Goal: Task Accomplishment & Management: Manage account settings

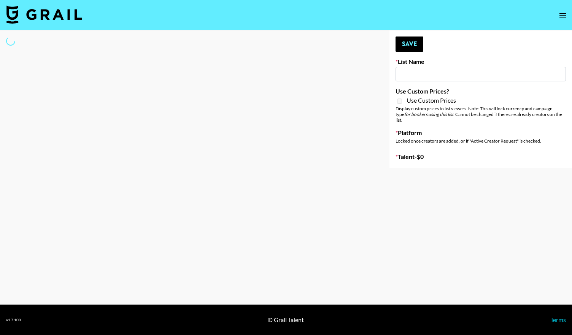
type input "[US_STATE] Fashion Week [DATE]"
select select "Song"
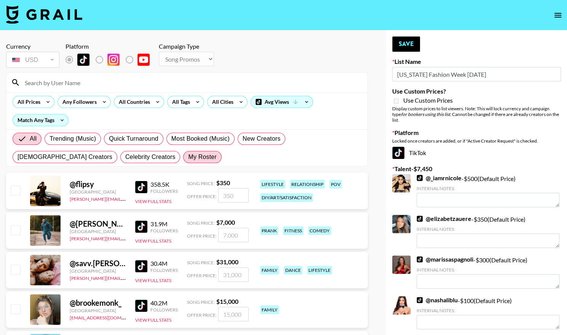
click at [188, 156] on span "My Roster" at bounding box center [202, 157] width 28 height 9
click at [188, 157] on input "My Roster" at bounding box center [188, 157] width 0 height 0
radio input "true"
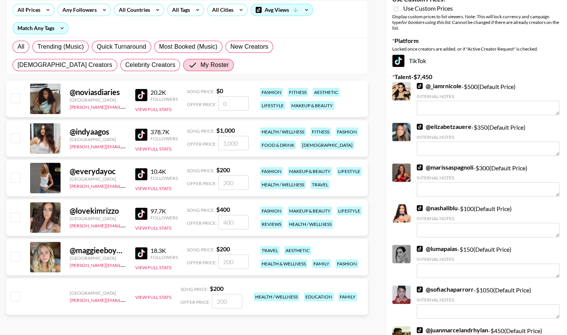
scroll to position [104, 0]
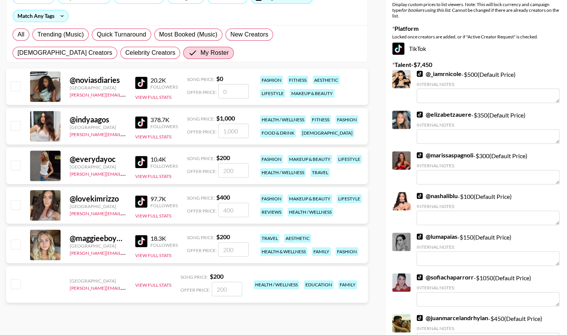
click at [16, 165] on input "checkbox" at bounding box center [15, 165] width 9 height 9
checkbox input "true"
type input "200"
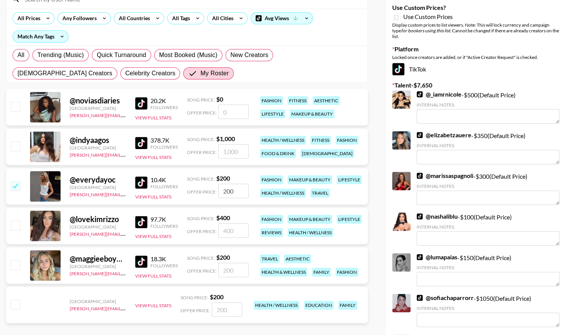
scroll to position [0, 0]
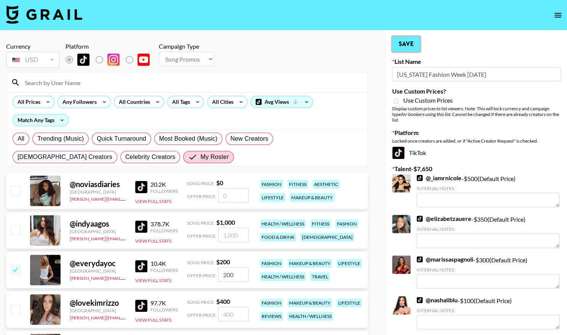
click at [412, 47] on button "Save" at bounding box center [406, 44] width 28 height 15
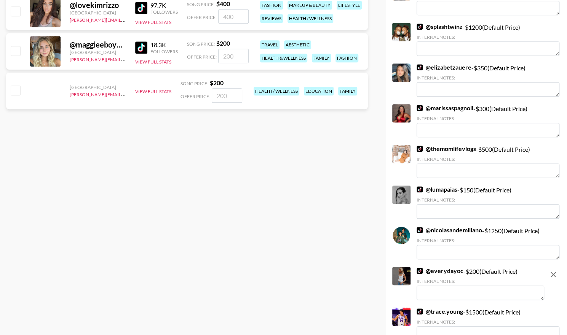
scroll to position [423, 0]
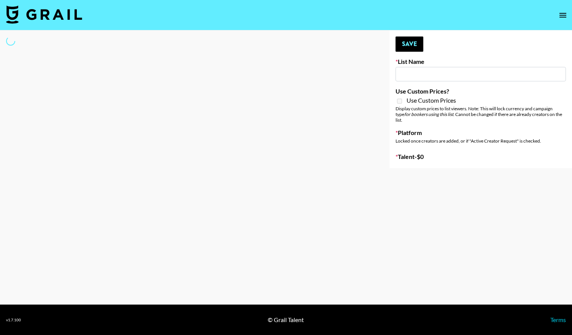
type input "[DEMOGRAPHIC_DATA] Creators List"
select select "Song"
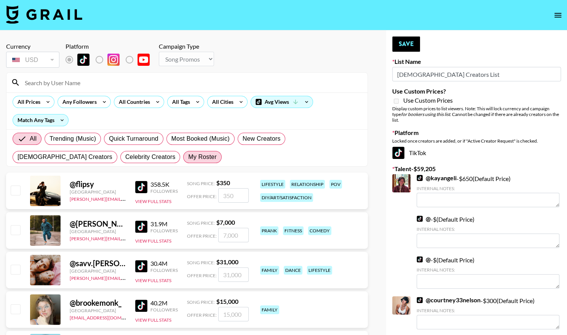
click at [188, 159] on span "My Roster" at bounding box center [202, 157] width 28 height 9
click at [188, 157] on input "My Roster" at bounding box center [188, 157] width 0 height 0
radio input "true"
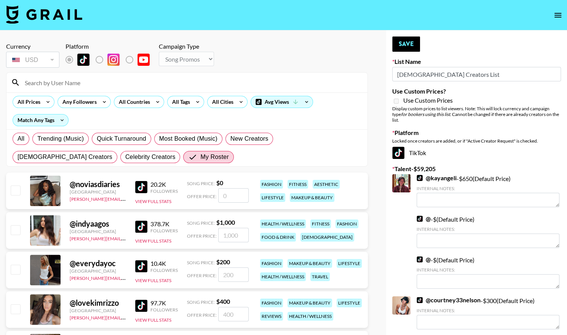
click at [11, 227] on input "checkbox" at bounding box center [15, 229] width 9 height 9
checkbox input "true"
type input "1000"
click at [407, 48] on button "Save" at bounding box center [406, 44] width 28 height 15
